Goal: Find specific page/section: Find specific page/section

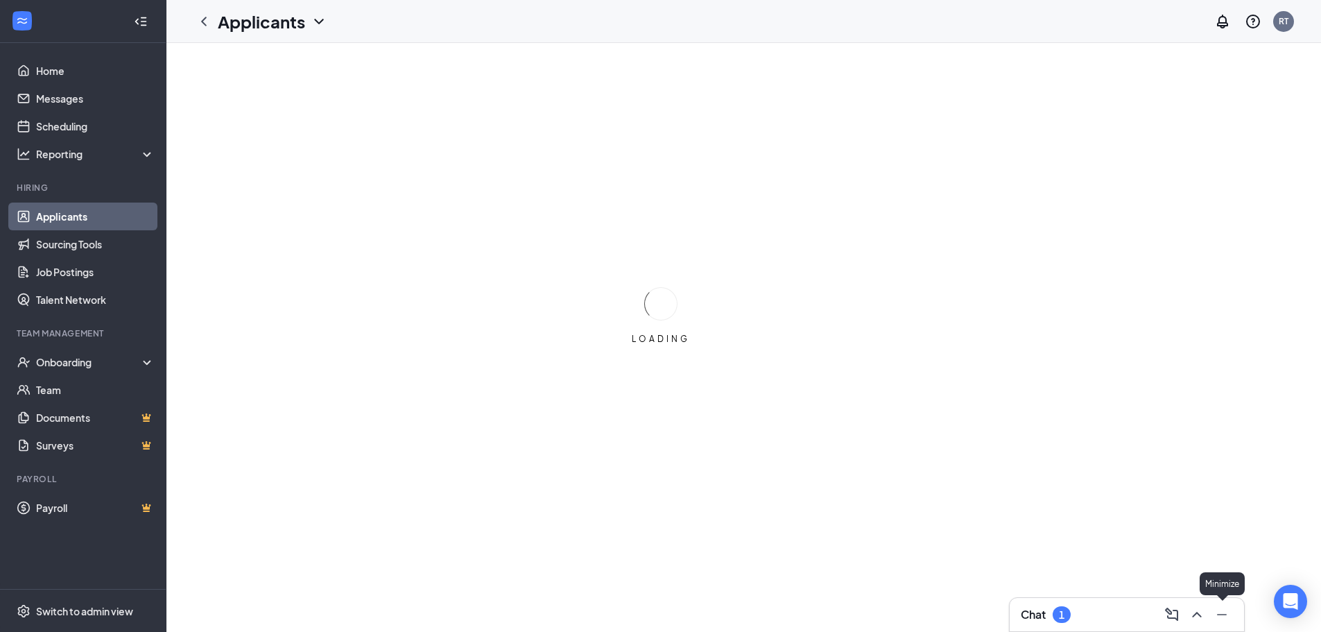
click at [1215, 622] on icon "Minimize" at bounding box center [1221, 614] width 17 height 17
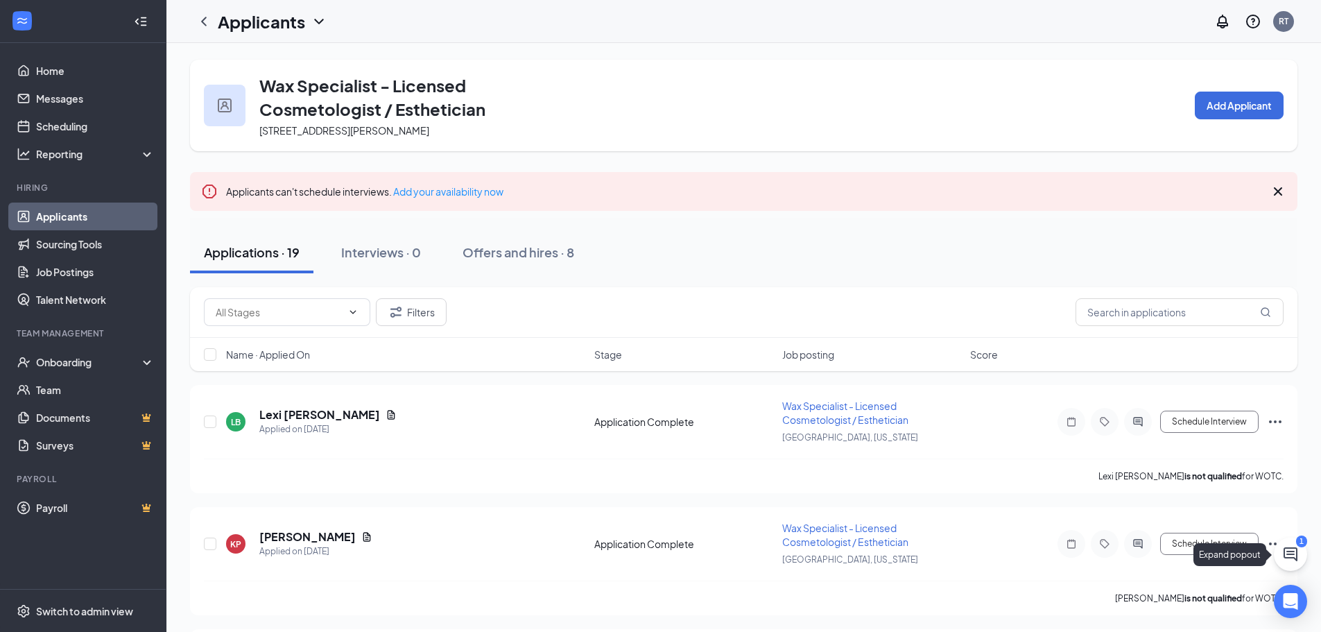
click at [1299, 547] on button at bounding box center [1290, 553] width 33 height 33
click at [1206, 609] on button at bounding box center [1197, 614] width 22 height 22
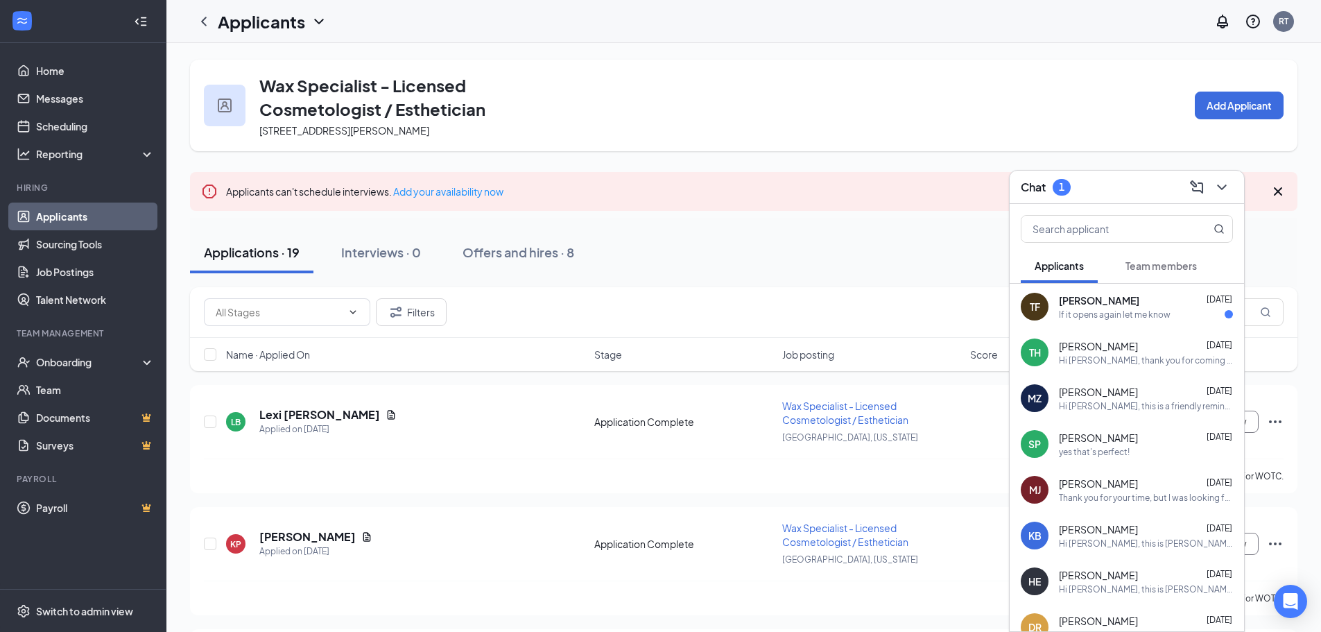
click at [1084, 295] on span "[PERSON_NAME]" at bounding box center [1099, 300] width 80 height 14
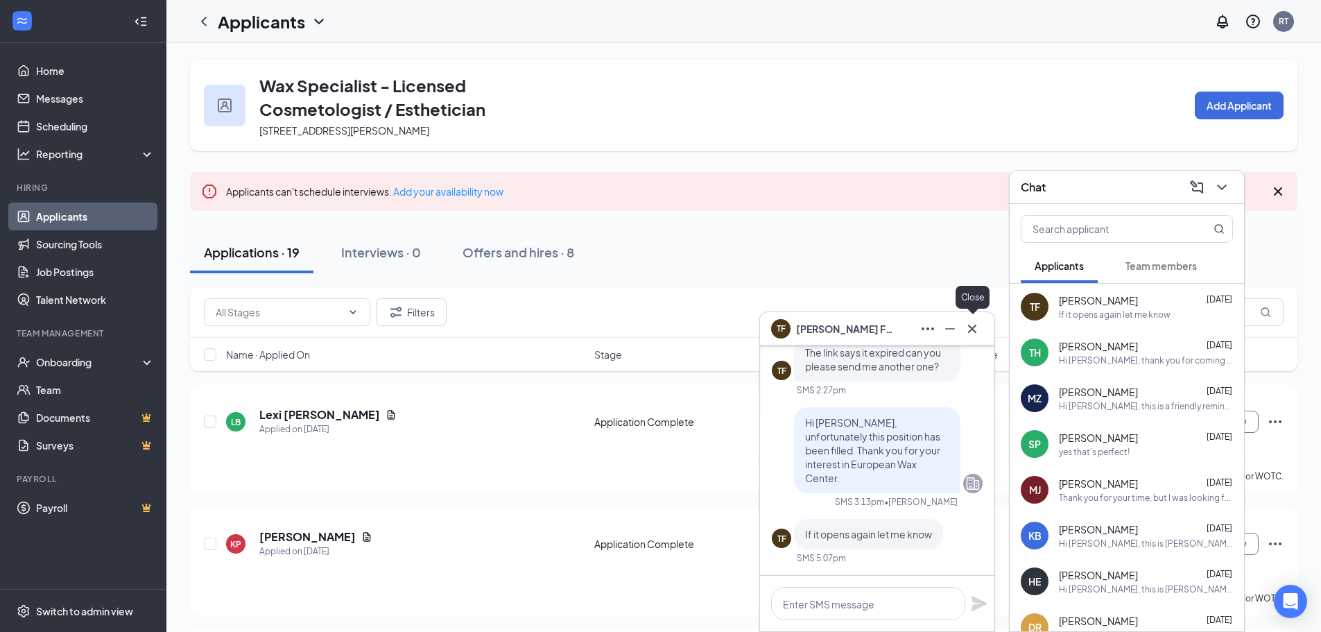
click at [980, 332] on button at bounding box center [972, 329] width 22 height 22
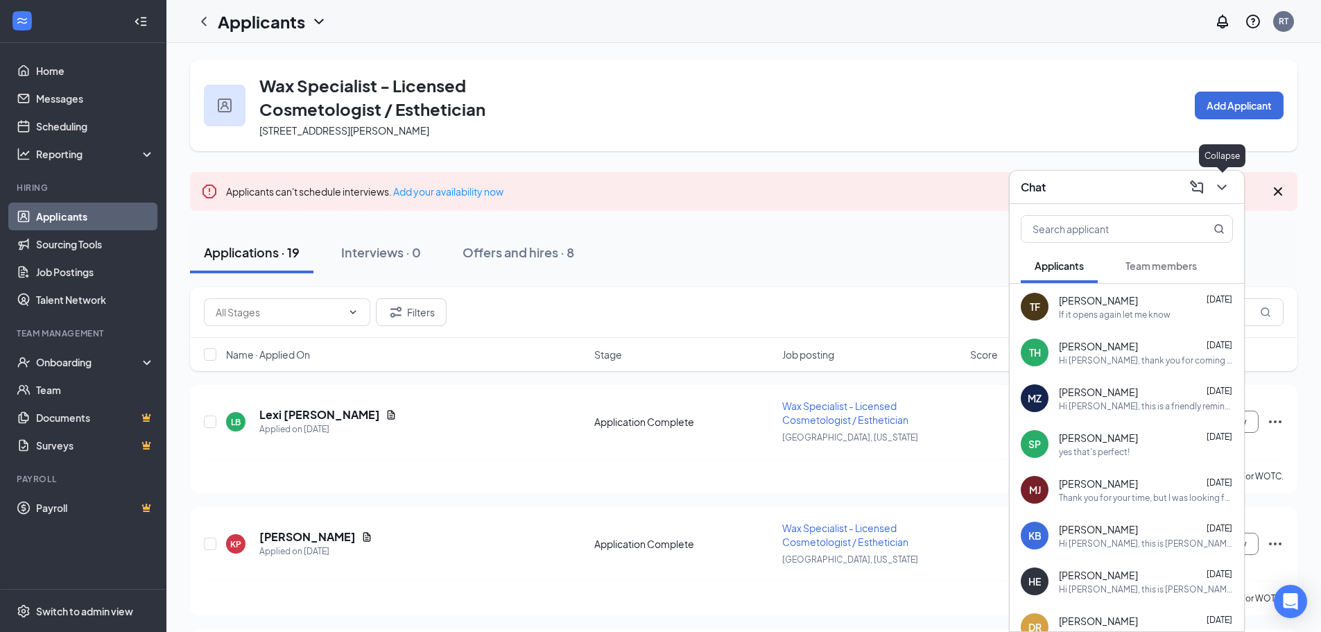
click at [1217, 186] on icon "ChevronDown" at bounding box center [1221, 187] width 17 height 17
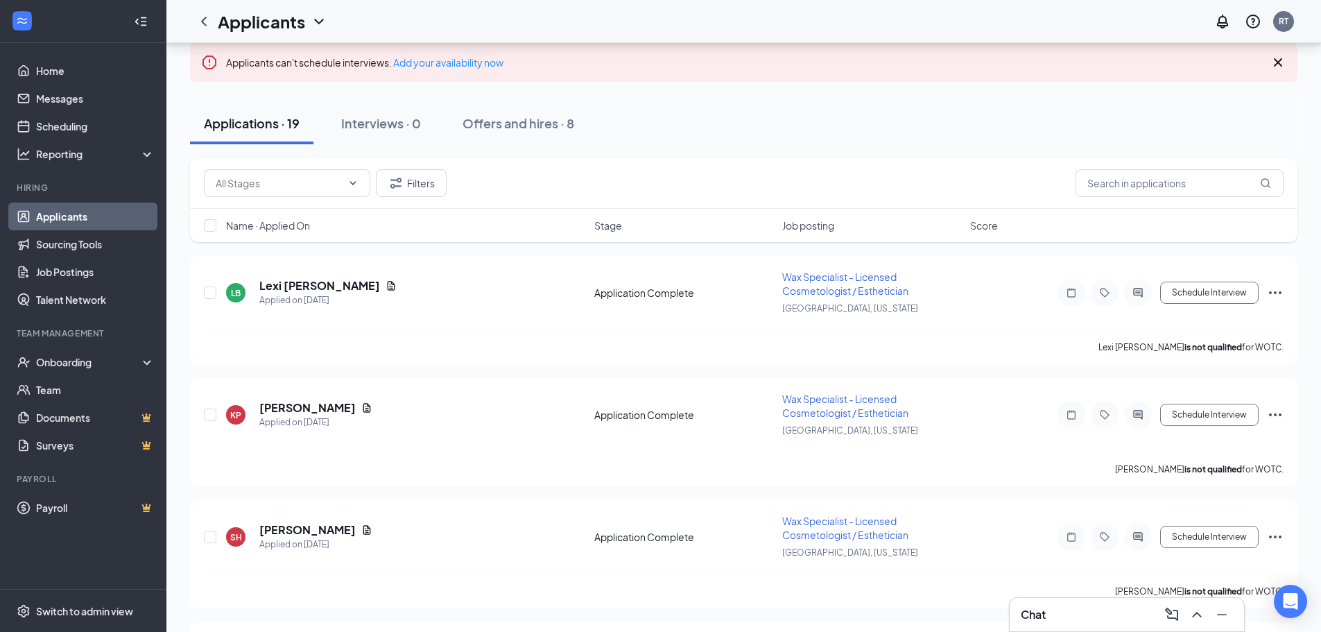
scroll to position [69, 0]
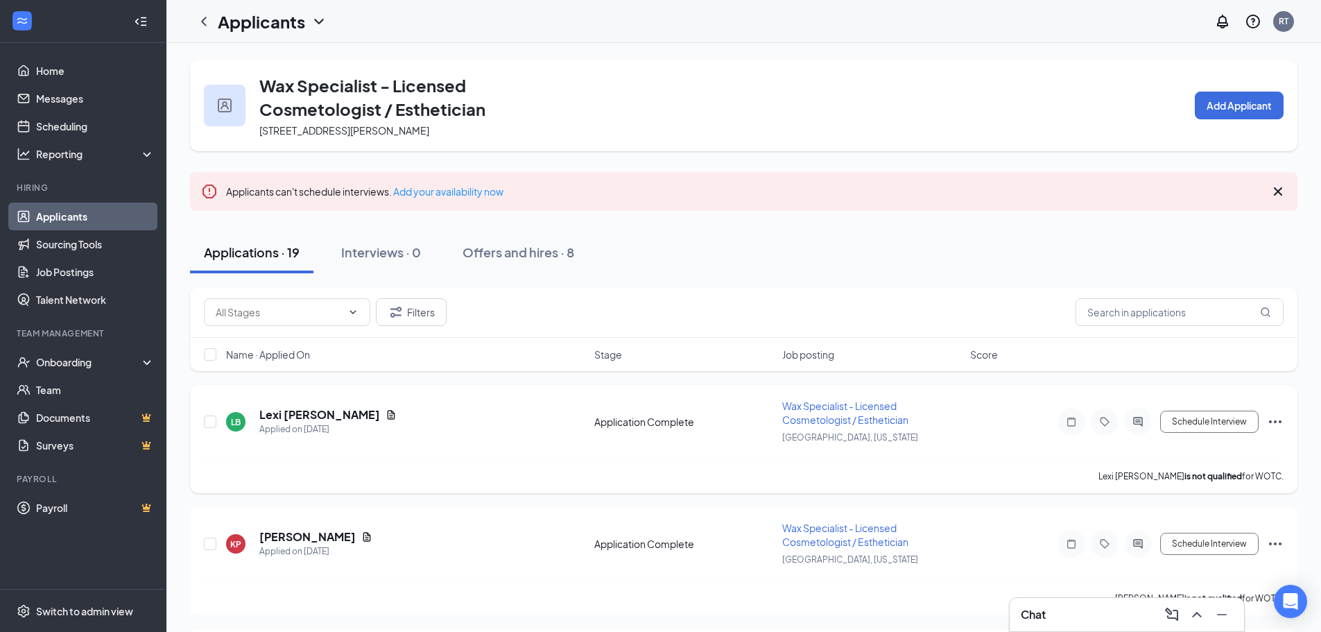
scroll to position [69, 0]
